Goal: Find specific page/section: Find specific page/section

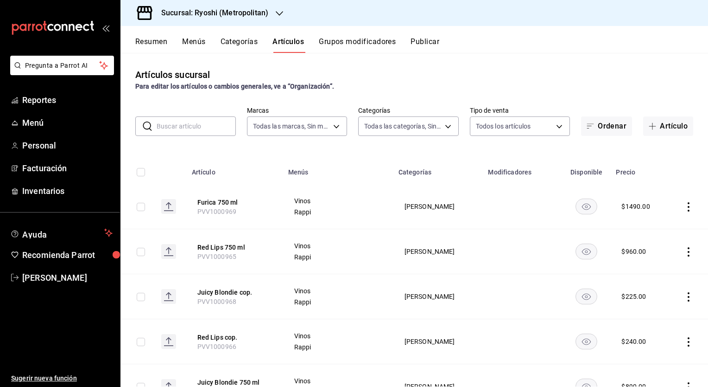
click at [224, 11] on h3 "Sucursal: Ryoshi (Metropolitan)" at bounding box center [211, 12] width 114 height 11
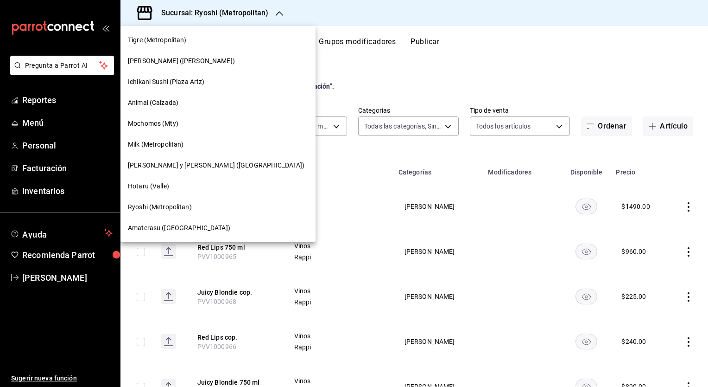
click at [139, 184] on span "Hotaru (Valle)" at bounding box center [148, 186] width 41 height 10
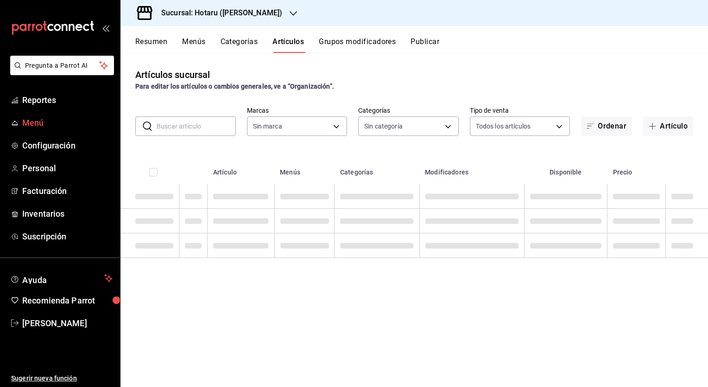
drag, startPoint x: 38, startPoint y: 116, endPoint x: 44, endPoint y: 116, distance: 5.6
click at [38, 116] on span "Menú" at bounding box center [67, 122] width 90 height 13
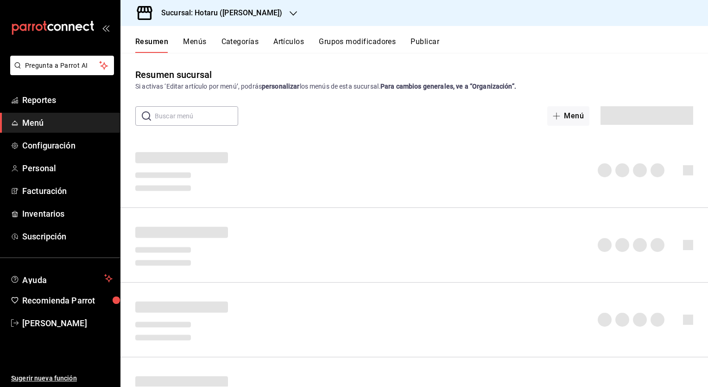
click at [296, 41] on button "Artículos" at bounding box center [288, 45] width 31 height 16
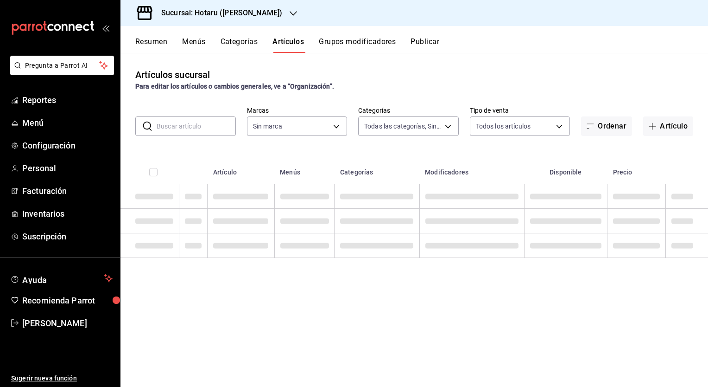
click at [200, 125] on input "text" at bounding box center [196, 126] width 79 height 19
type input "c6f689f8-63fd-49a8-a607-35aea03ac6a9,619c758d-7c36-49c6-a756-e52d453908cb"
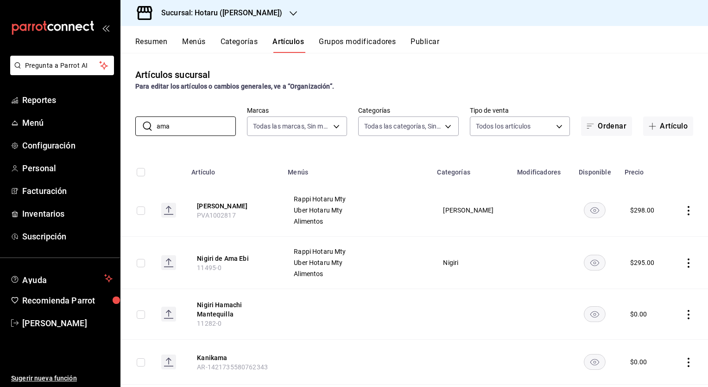
type input "ama"
